Goal: Task Accomplishment & Management: Manage account settings

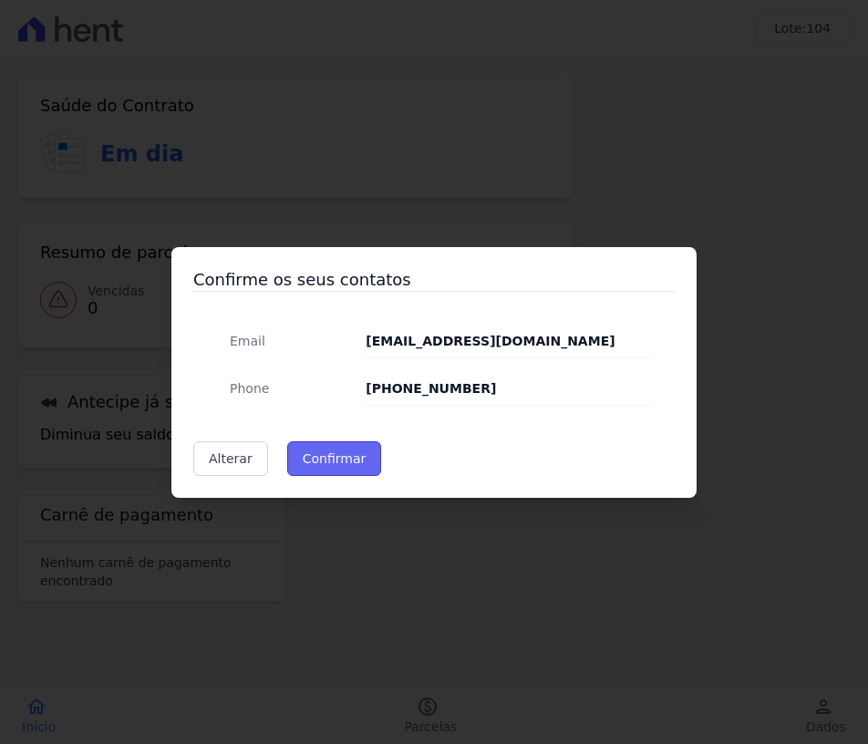
click at [338, 462] on button "Confirmar" at bounding box center [334, 458] width 95 height 35
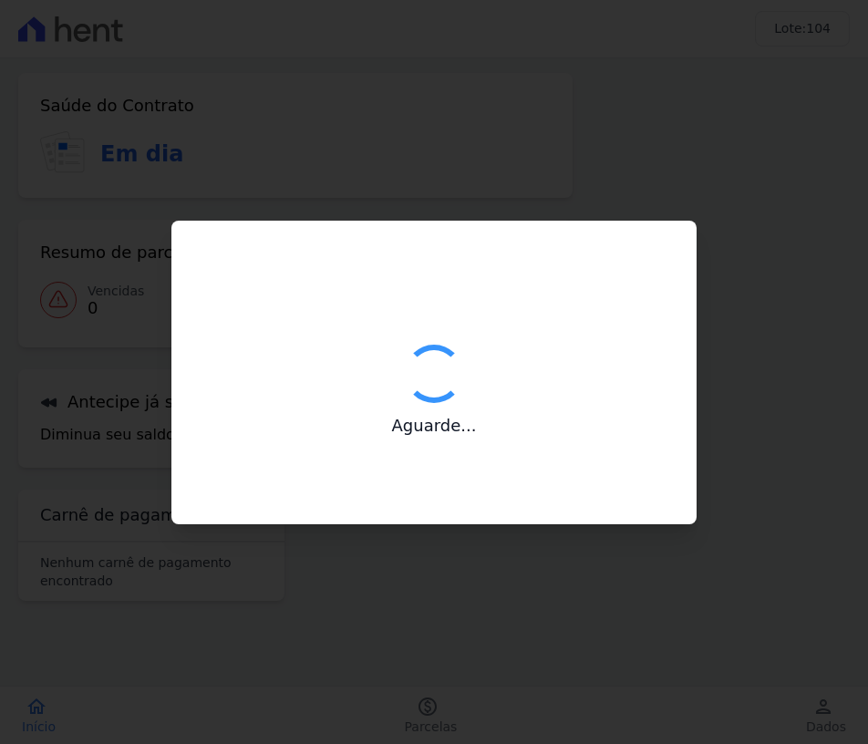
type input "Contatos confirmados com sucesso."
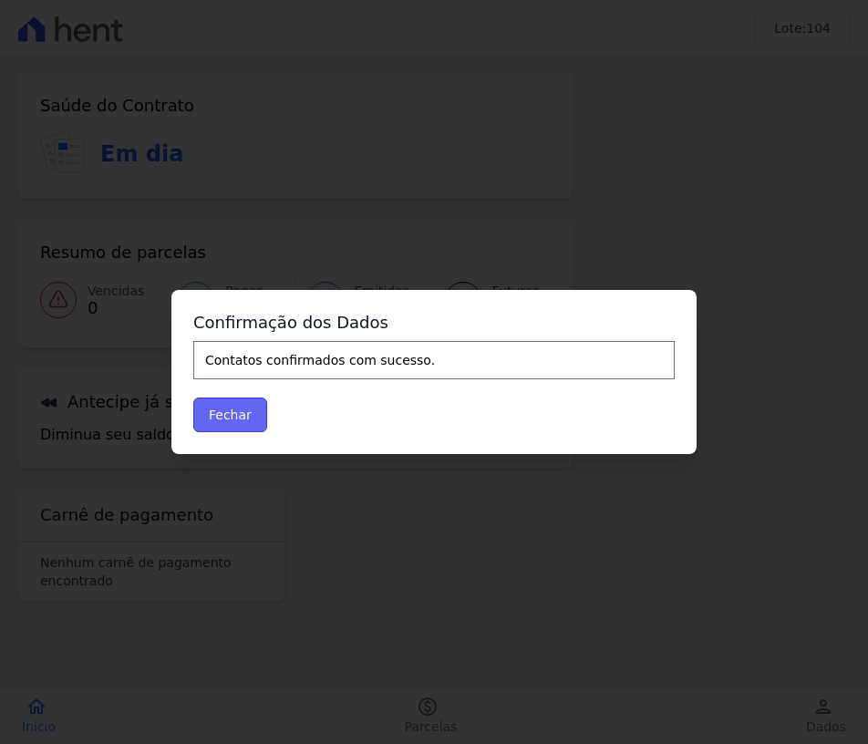
click at [219, 424] on button "Fechar" at bounding box center [230, 415] width 74 height 35
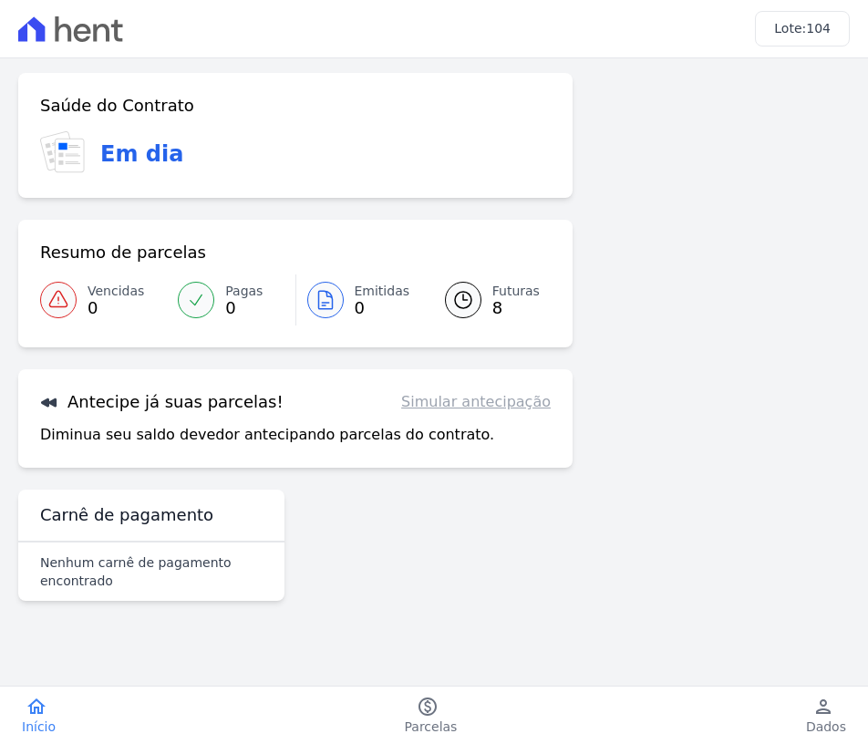
click at [503, 301] on span "8" at bounding box center [515, 308] width 47 height 15
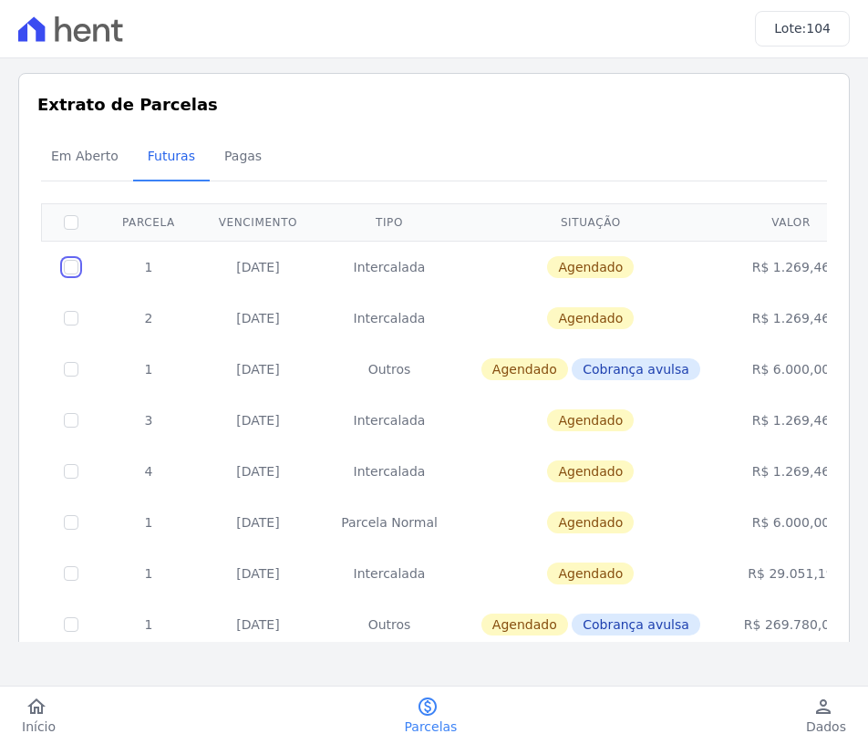
click at [78, 268] on input "checkbox" at bounding box center [71, 267] width 15 height 15
checkbox input "true"
click at [434, 709] on icon "paid" at bounding box center [428, 707] width 22 height 22
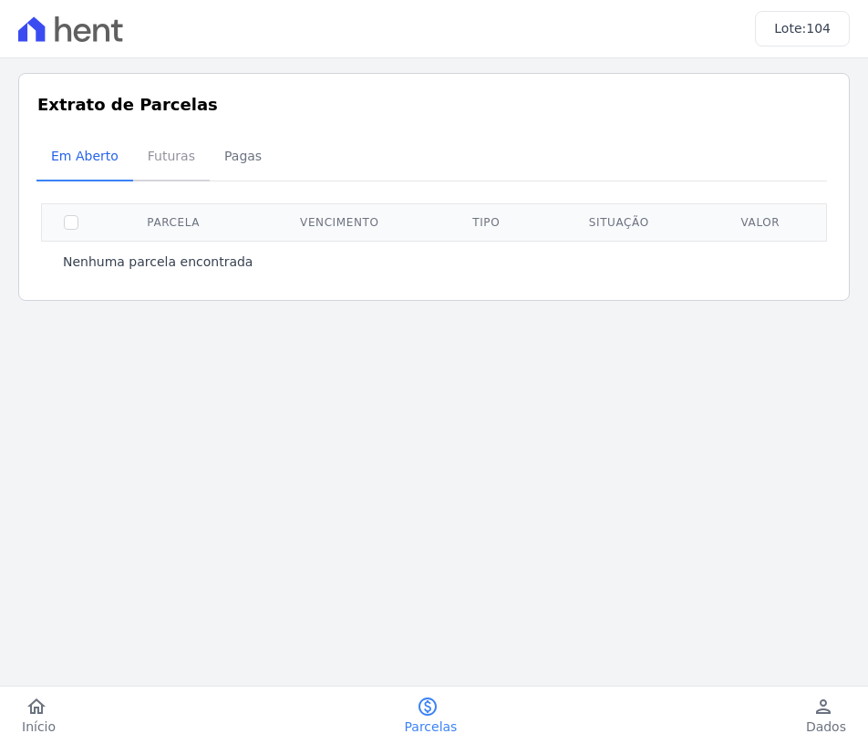
click at [153, 154] on span "Futuras" at bounding box center [171, 156] width 69 height 36
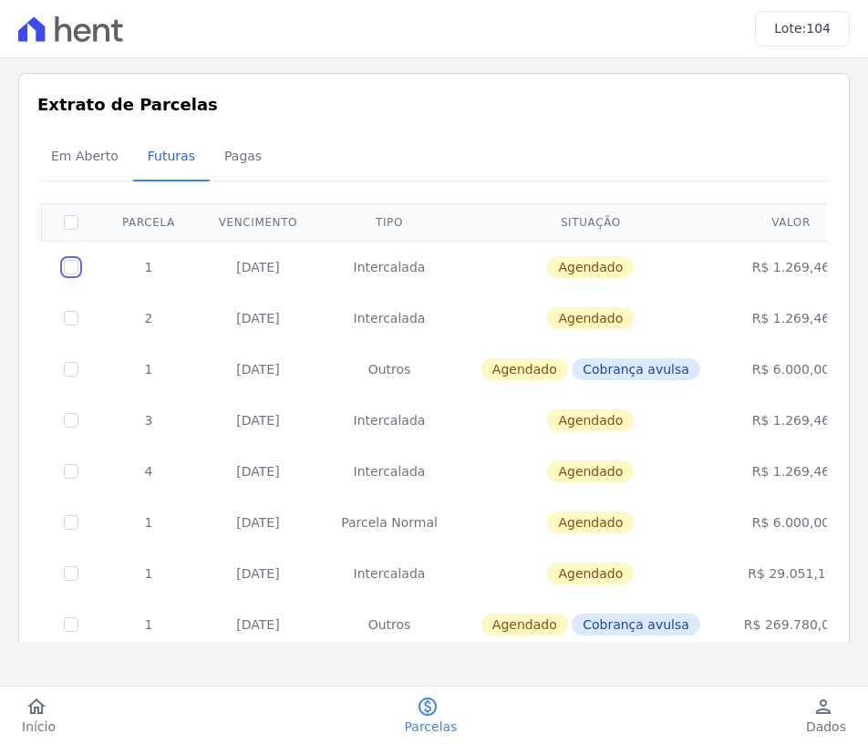
click at [65, 268] on input "checkbox" at bounding box center [71, 267] width 15 height 15
checkbox input "true"
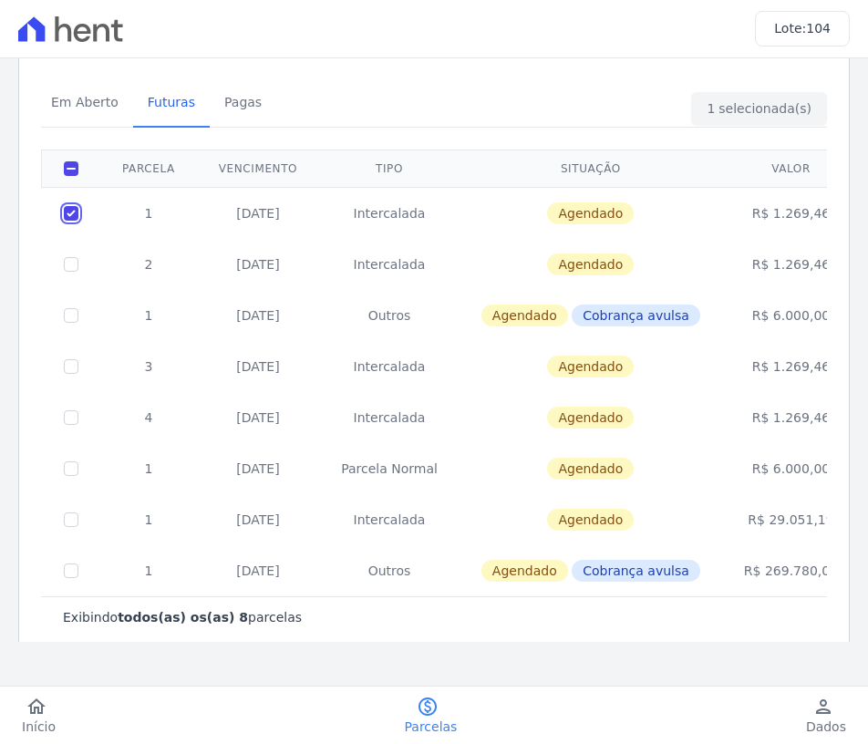
scroll to position [83, 0]
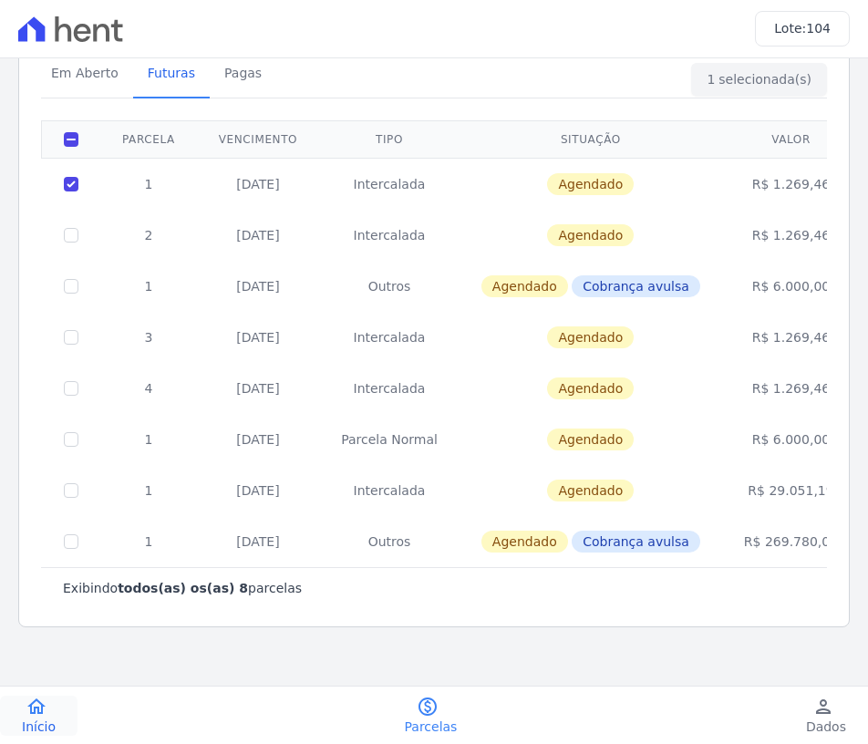
click at [50, 707] on link "home Início" at bounding box center [39, 716] width 78 height 40
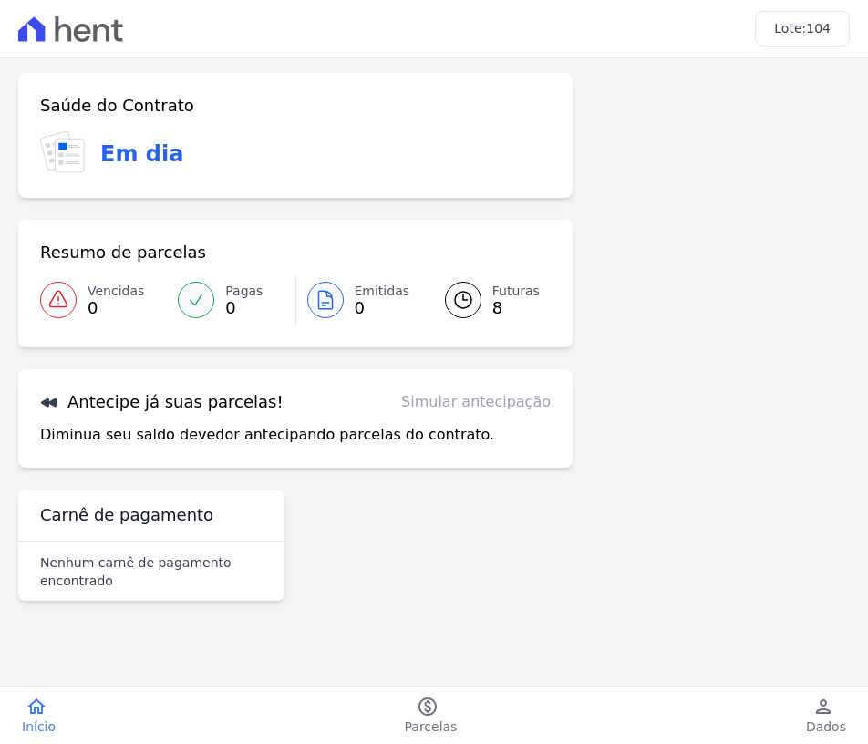
click at [456, 408] on link "Simular antecipação" at bounding box center [476, 402] width 150 height 22
click at [229, 438] on p "Diminua seu saldo devedor antecipando parcelas do contrato." at bounding box center [267, 435] width 454 height 22
drag, startPoint x: 173, startPoint y: 160, endPoint x: 39, endPoint y: 103, distance: 145.5
click at [39, 103] on div "Saúde do Contrato Em dia" at bounding box center [295, 135] width 555 height 125
